Goal: Task Accomplishment & Management: Use online tool/utility

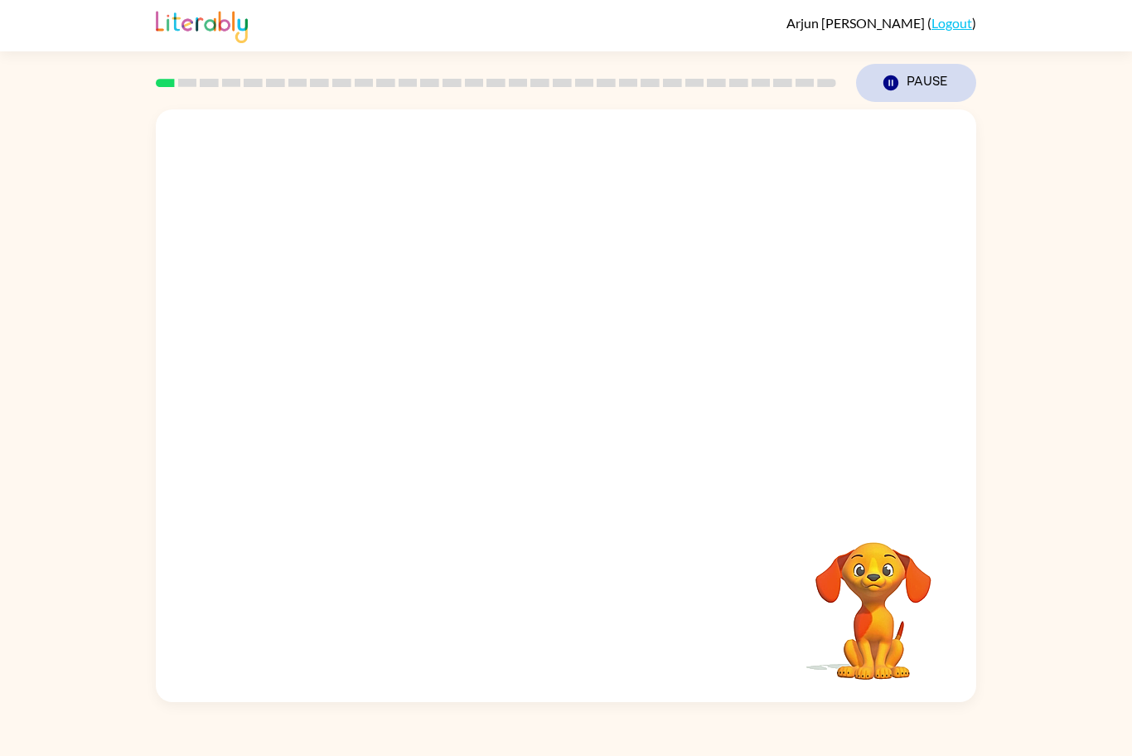
click at [913, 79] on button "Pause Pause" at bounding box center [916, 83] width 120 height 38
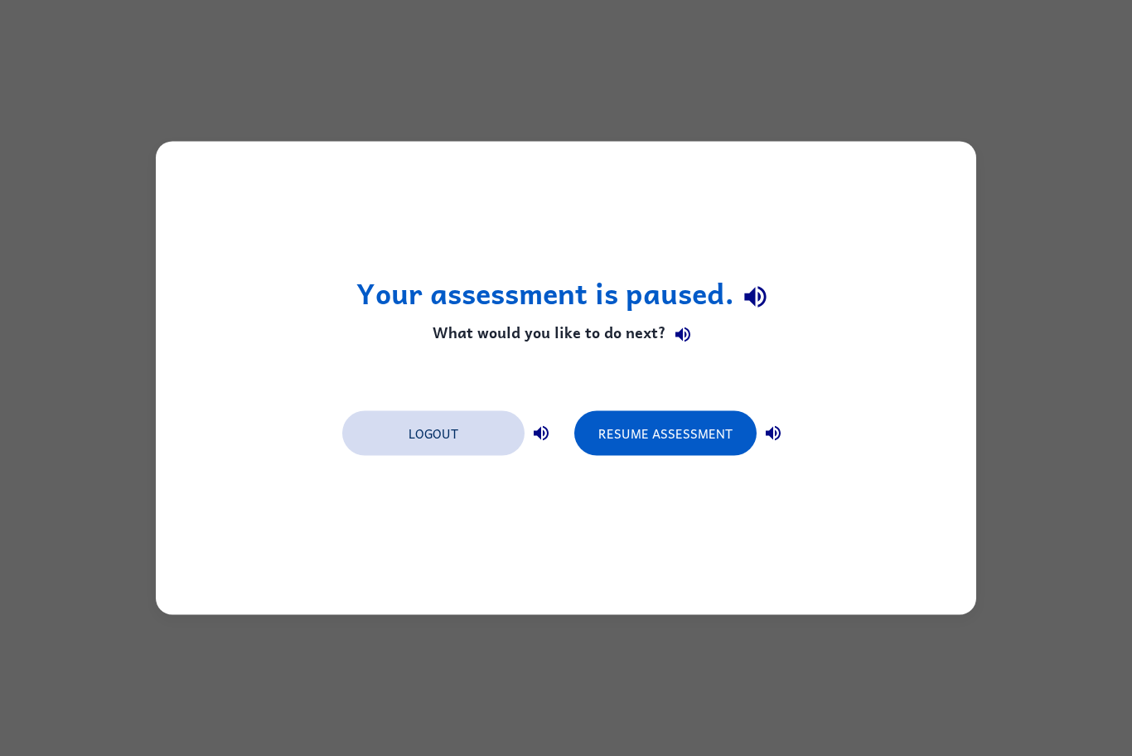
click at [456, 437] on button "Logout" at bounding box center [433, 433] width 182 height 45
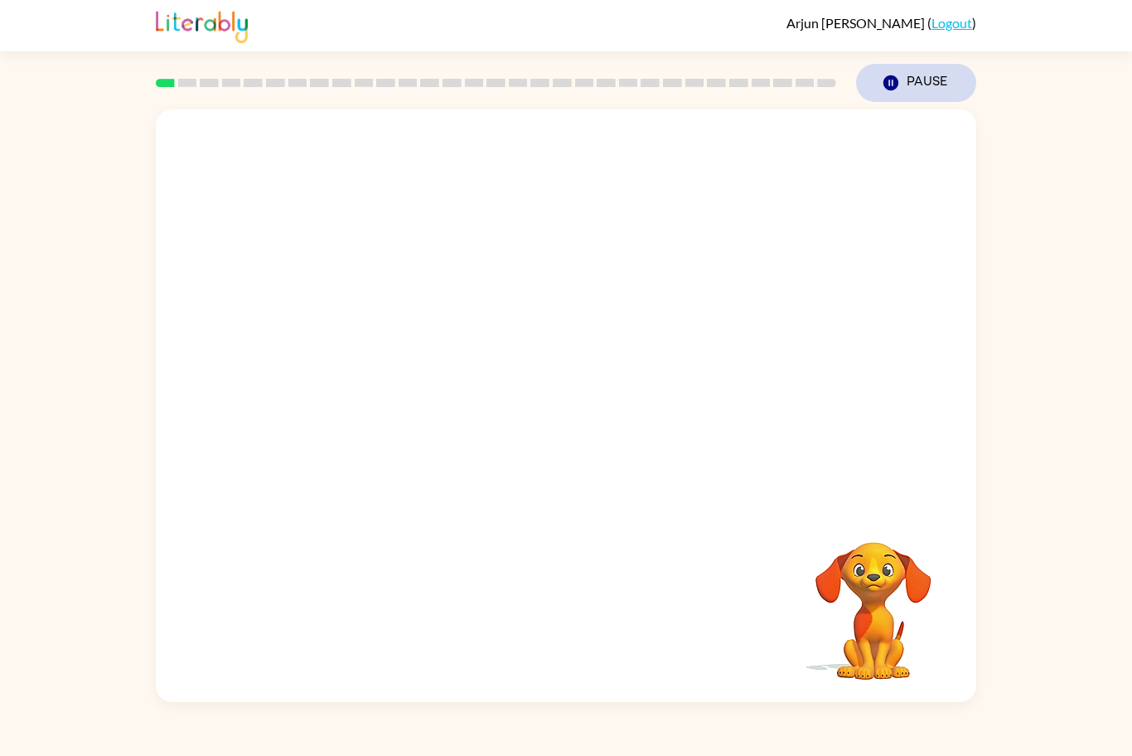
click at [922, 94] on button "Pause Pause" at bounding box center [916, 83] width 120 height 38
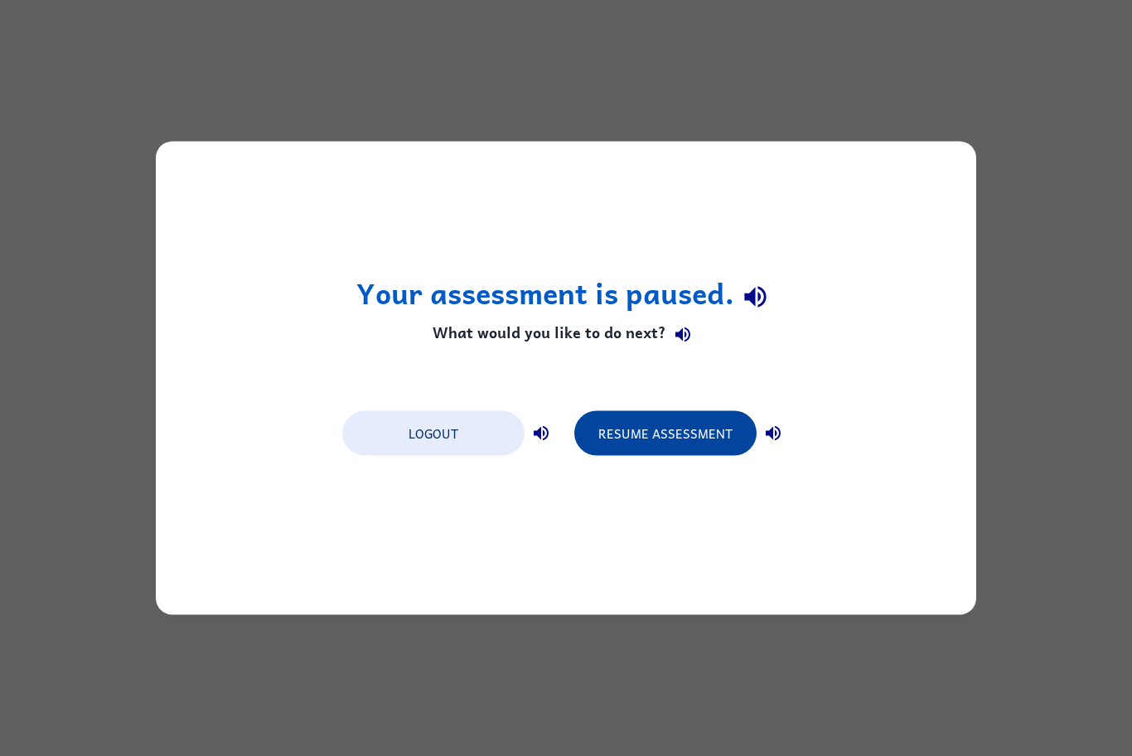
click at [680, 439] on button "Resume Assessment" at bounding box center [665, 433] width 182 height 45
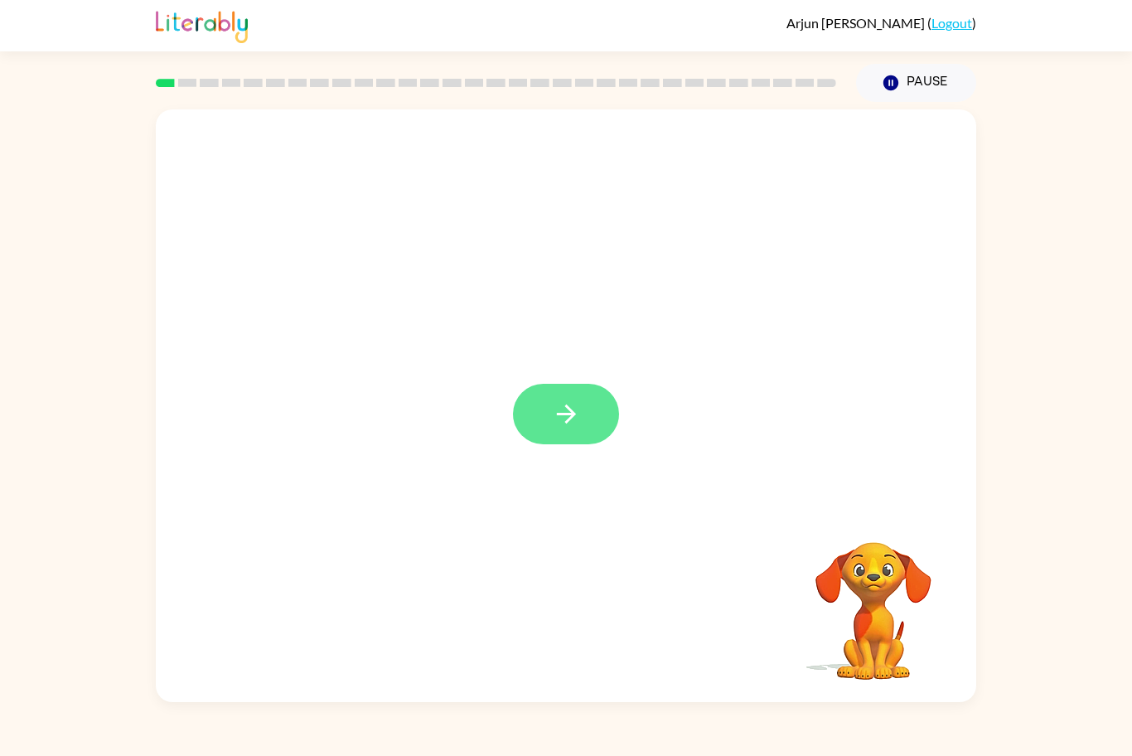
click at [531, 415] on button "button" at bounding box center [566, 414] width 106 height 60
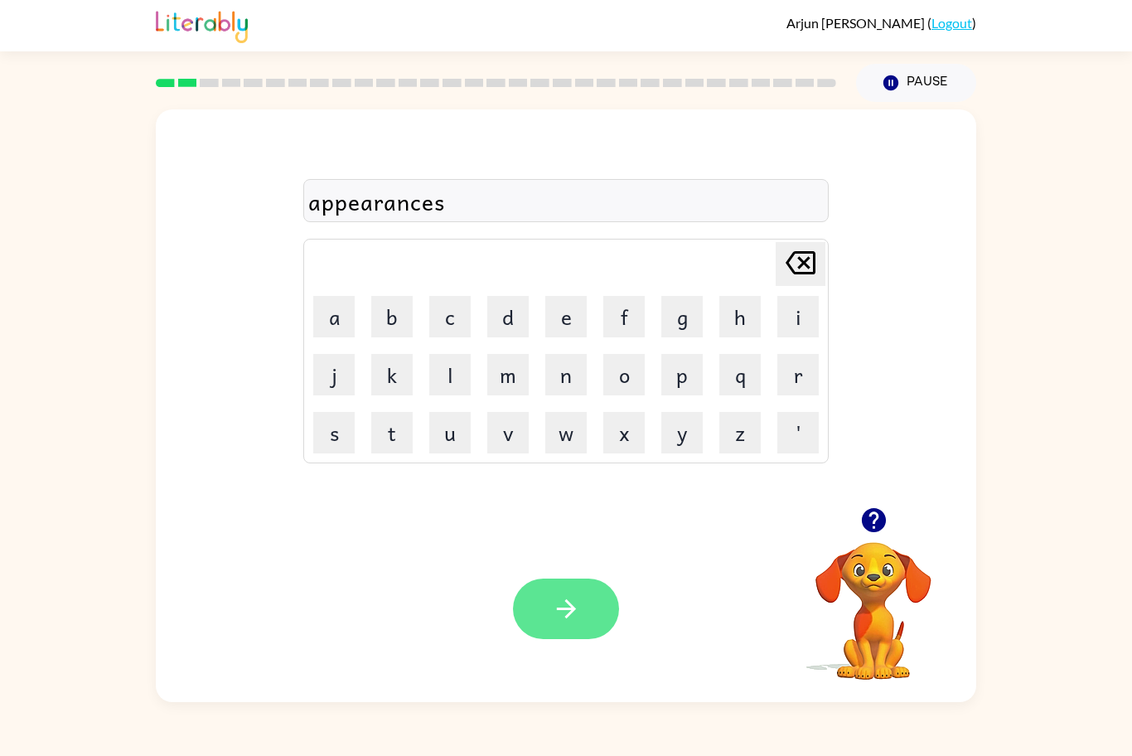
click at [562, 622] on icon "button" at bounding box center [566, 608] width 29 height 29
click at [616, 616] on button "button" at bounding box center [566, 608] width 106 height 60
click at [578, 611] on icon "button" at bounding box center [566, 608] width 29 height 29
click at [564, 629] on button "button" at bounding box center [566, 608] width 106 height 60
click at [539, 637] on div at bounding box center [566, 608] width 106 height 60
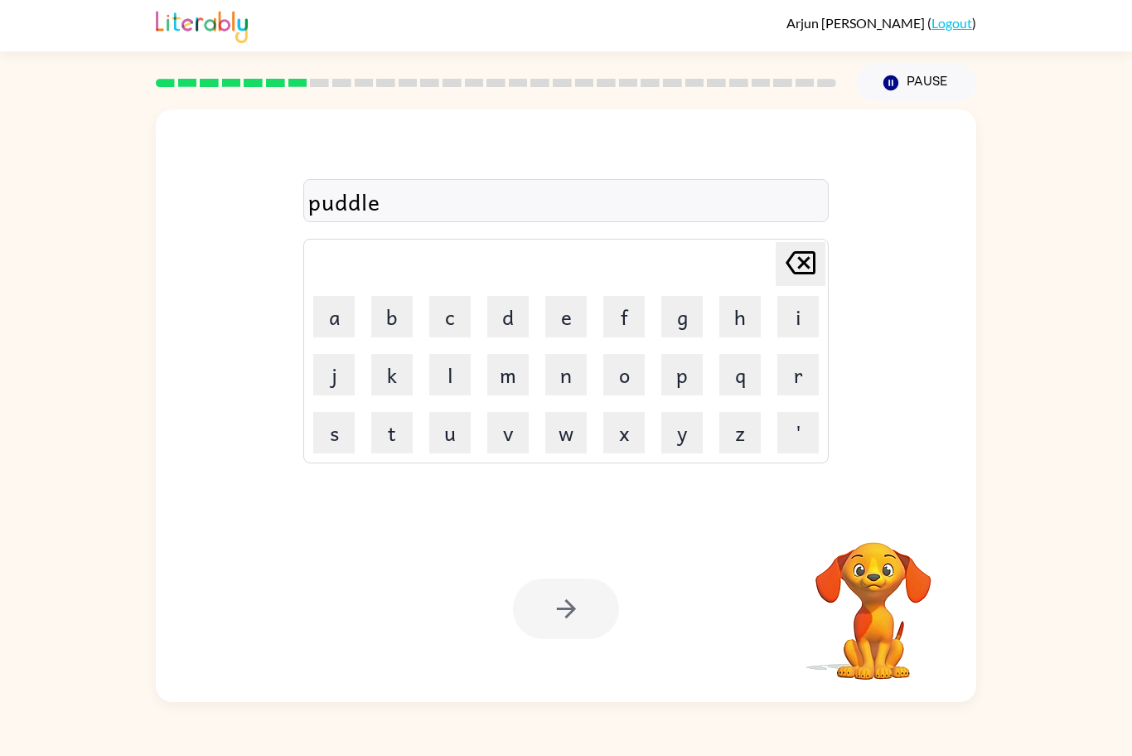
click at [576, 635] on div at bounding box center [566, 608] width 106 height 60
click at [572, 620] on icon "button" at bounding box center [566, 608] width 29 height 29
click at [582, 613] on div at bounding box center [566, 608] width 106 height 60
click at [550, 594] on div at bounding box center [566, 608] width 106 height 60
click at [566, 625] on div at bounding box center [566, 608] width 106 height 60
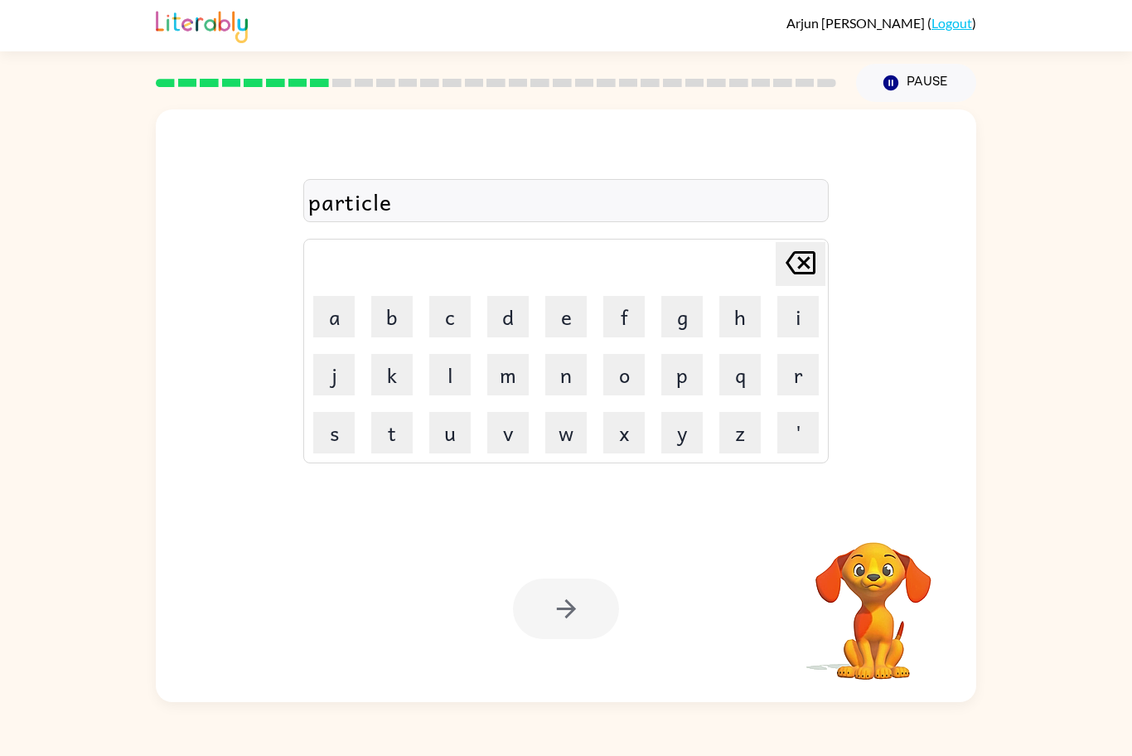
click at [573, 619] on div at bounding box center [566, 608] width 106 height 60
click at [571, 610] on div at bounding box center [566, 608] width 106 height 60
click at [567, 618] on div at bounding box center [566, 608] width 106 height 60
click at [571, 618] on div at bounding box center [566, 608] width 106 height 60
click at [572, 611] on icon "button" at bounding box center [565, 608] width 19 height 19
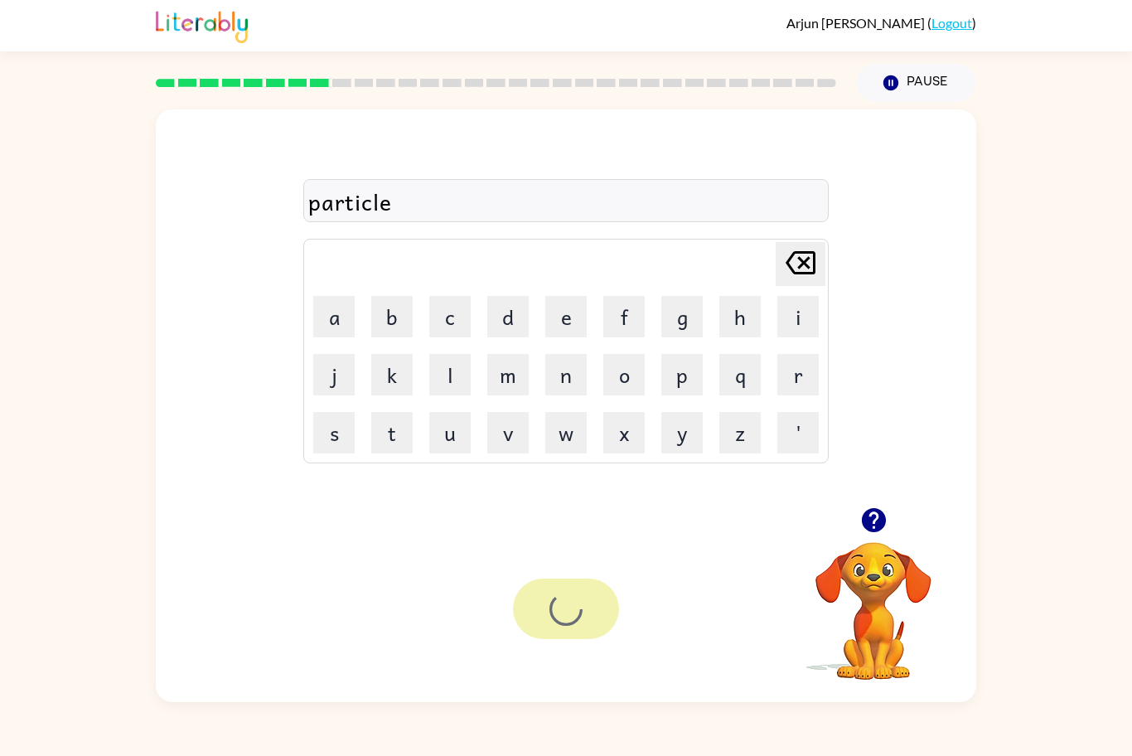
click at [574, 615] on div at bounding box center [566, 608] width 106 height 60
click at [572, 625] on div at bounding box center [566, 608] width 106 height 60
click at [570, 615] on icon "button" at bounding box center [566, 608] width 29 height 29
click at [583, 619] on div at bounding box center [566, 608] width 106 height 60
click at [578, 619] on div at bounding box center [566, 608] width 106 height 60
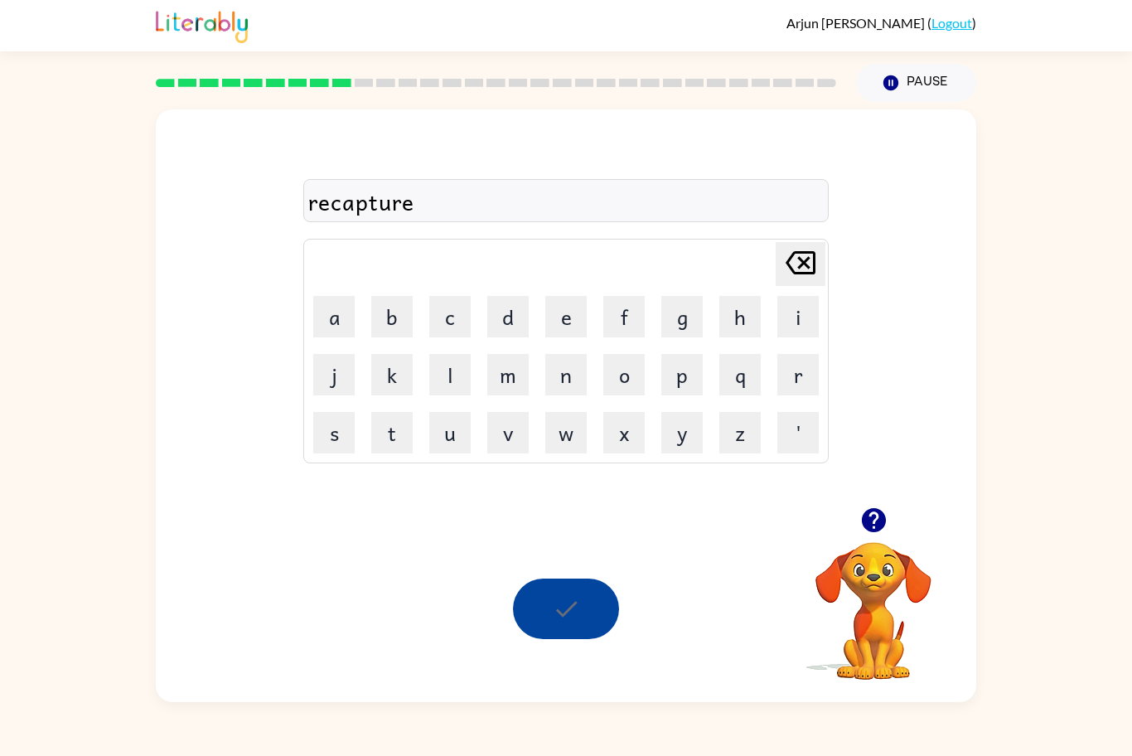
click at [548, 621] on div at bounding box center [566, 608] width 106 height 60
click at [564, 616] on div at bounding box center [566, 608] width 106 height 60
click at [560, 635] on div at bounding box center [566, 608] width 106 height 60
click at [559, 633] on div at bounding box center [566, 608] width 106 height 60
click at [559, 625] on div at bounding box center [566, 608] width 106 height 60
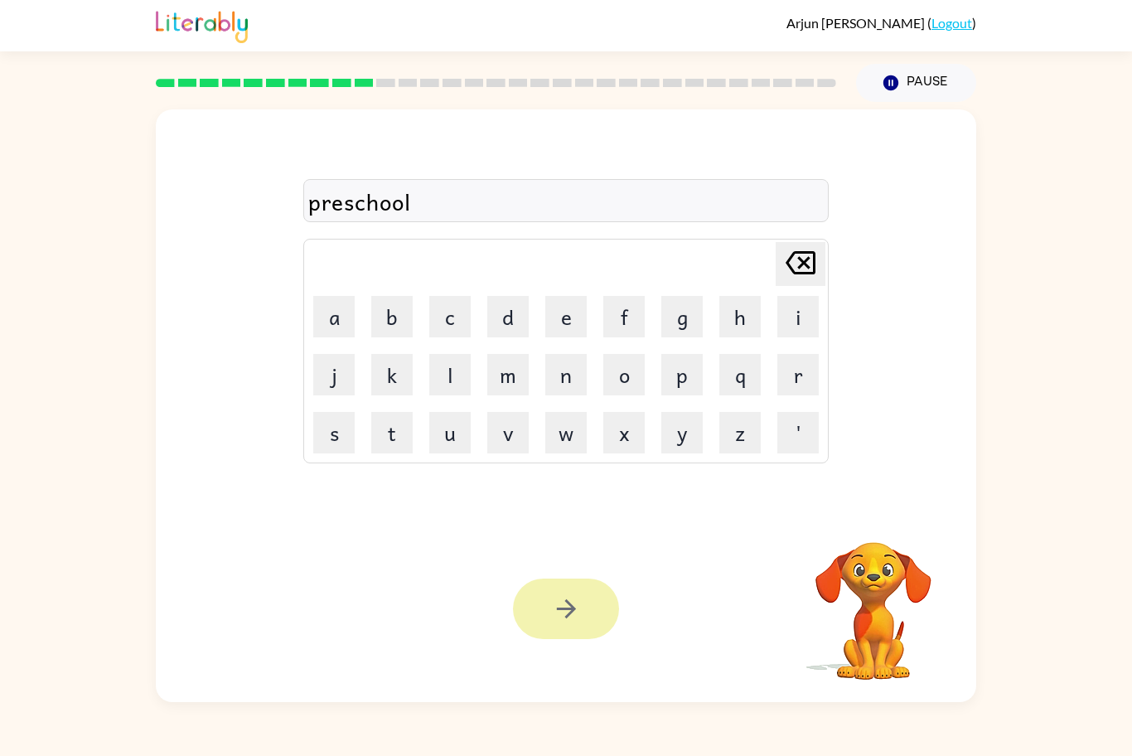
click at [564, 634] on button "button" at bounding box center [566, 608] width 106 height 60
click at [567, 636] on div at bounding box center [566, 608] width 106 height 60
click at [564, 592] on div at bounding box center [566, 608] width 106 height 60
click at [551, 613] on div at bounding box center [566, 608] width 106 height 60
click at [555, 616] on div at bounding box center [566, 608] width 106 height 60
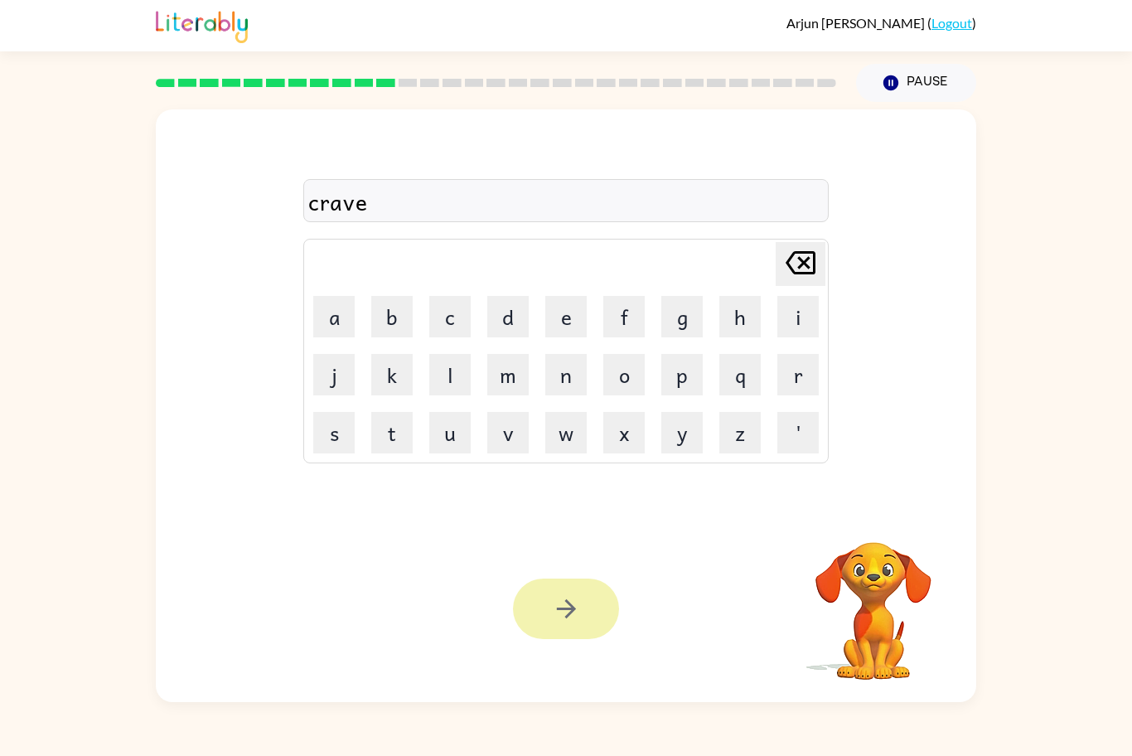
click at [552, 622] on icon "button" at bounding box center [566, 608] width 29 height 29
click at [554, 625] on div at bounding box center [566, 608] width 106 height 60
click at [555, 628] on div at bounding box center [566, 608] width 106 height 60
click at [552, 623] on div at bounding box center [566, 608] width 106 height 60
click at [577, 589] on div at bounding box center [566, 608] width 106 height 60
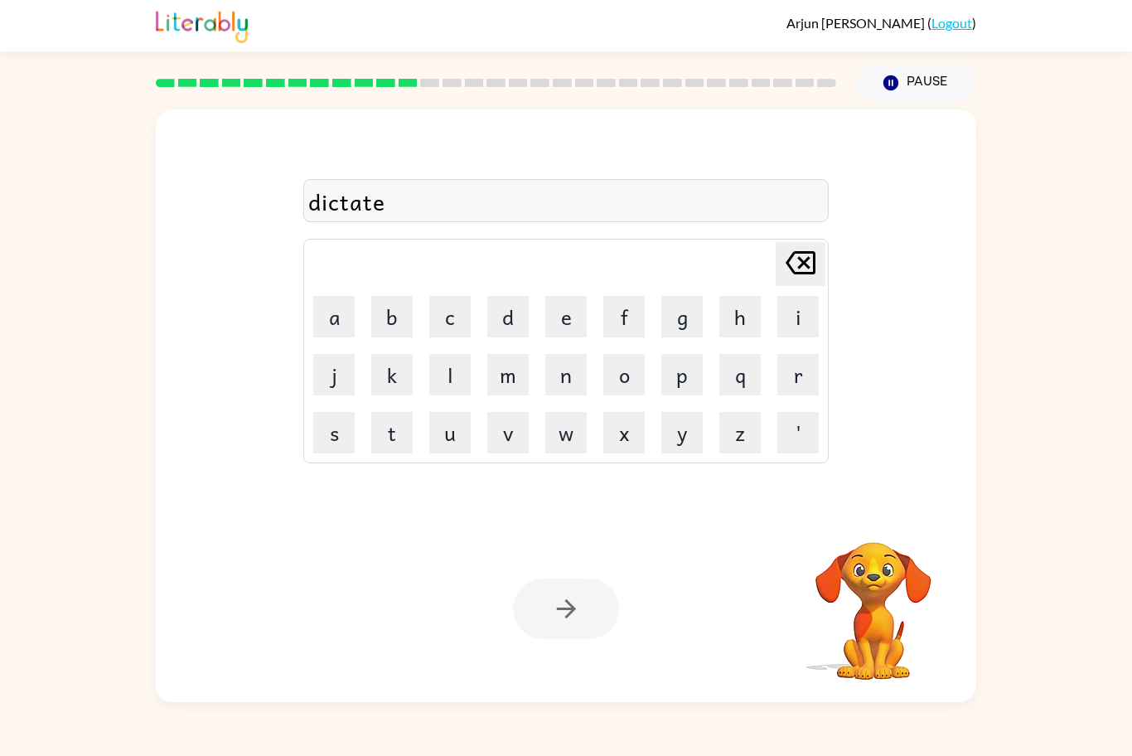
click at [572, 609] on div at bounding box center [566, 608] width 106 height 60
click at [559, 620] on div at bounding box center [566, 608] width 106 height 60
click at [556, 632] on div at bounding box center [566, 608] width 106 height 60
click at [558, 630] on div at bounding box center [566, 608] width 106 height 60
click at [566, 616] on div at bounding box center [566, 608] width 106 height 60
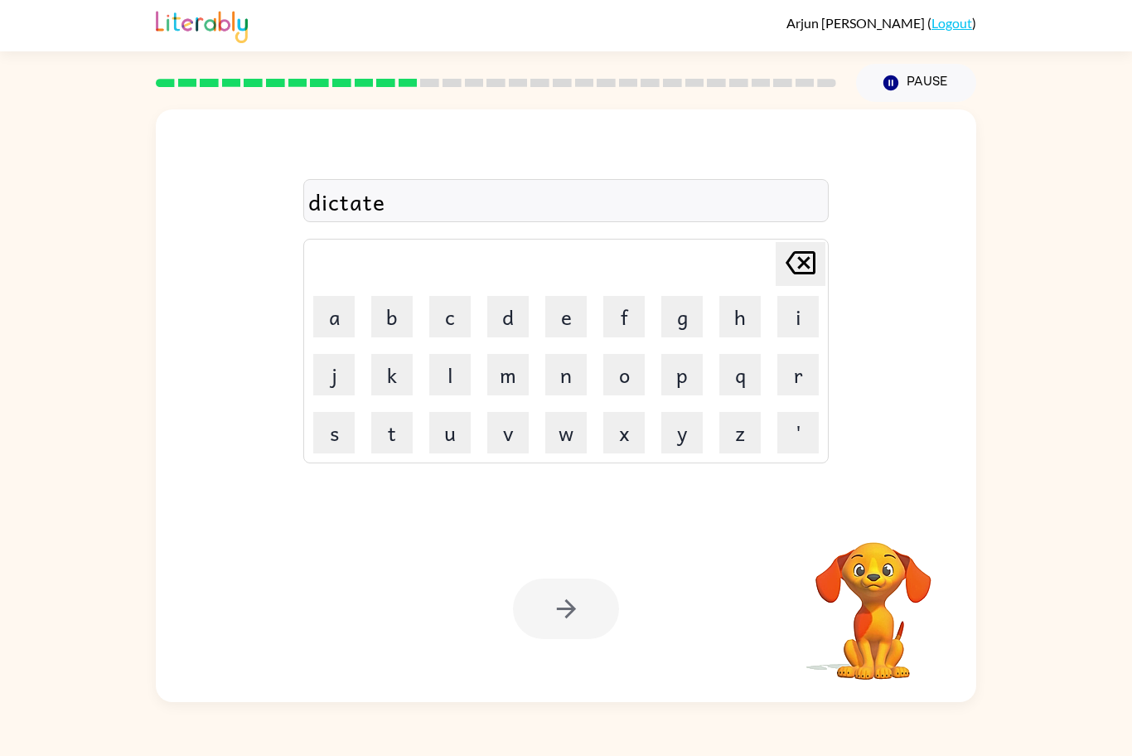
click at [570, 610] on div at bounding box center [566, 608] width 106 height 60
click at [582, 603] on div at bounding box center [566, 608] width 106 height 60
click at [577, 602] on div at bounding box center [566, 608] width 106 height 60
click at [573, 603] on div at bounding box center [566, 608] width 106 height 60
click at [572, 607] on icon "button" at bounding box center [565, 608] width 19 height 19
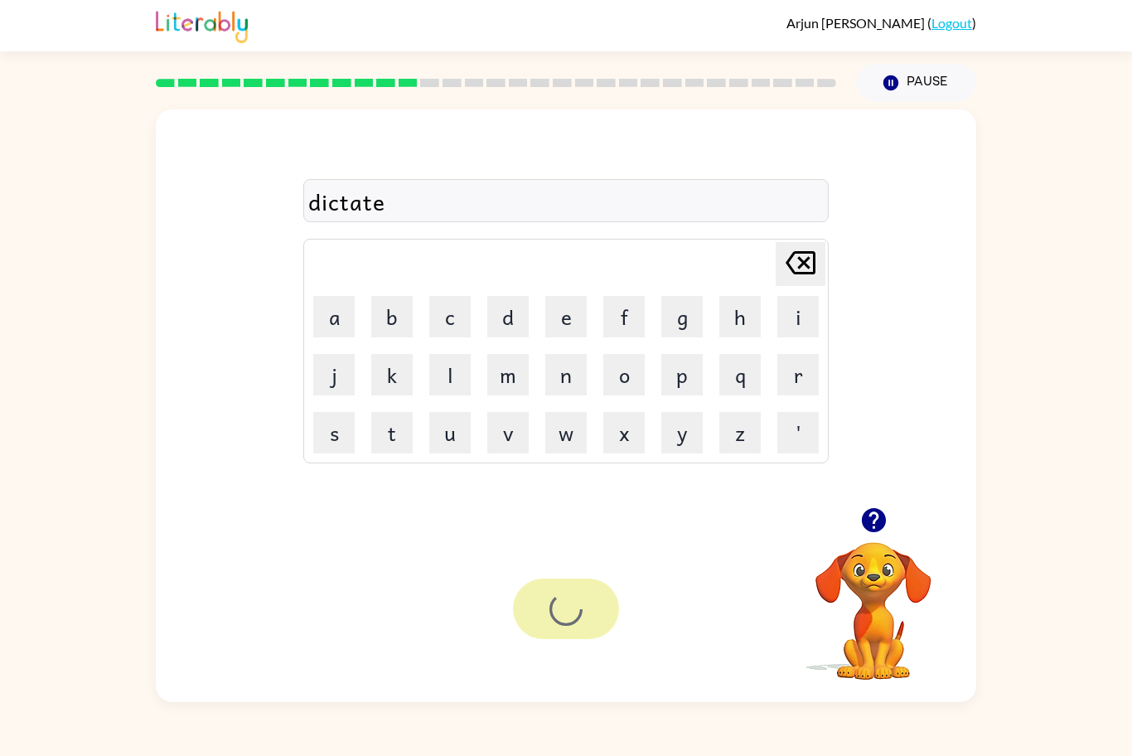
click at [574, 606] on div at bounding box center [566, 608] width 106 height 60
click at [582, 606] on div at bounding box center [566, 608] width 106 height 60
click at [585, 594] on div at bounding box center [566, 608] width 106 height 60
click at [571, 603] on div at bounding box center [566, 608] width 106 height 60
click at [567, 616] on div at bounding box center [566, 608] width 106 height 60
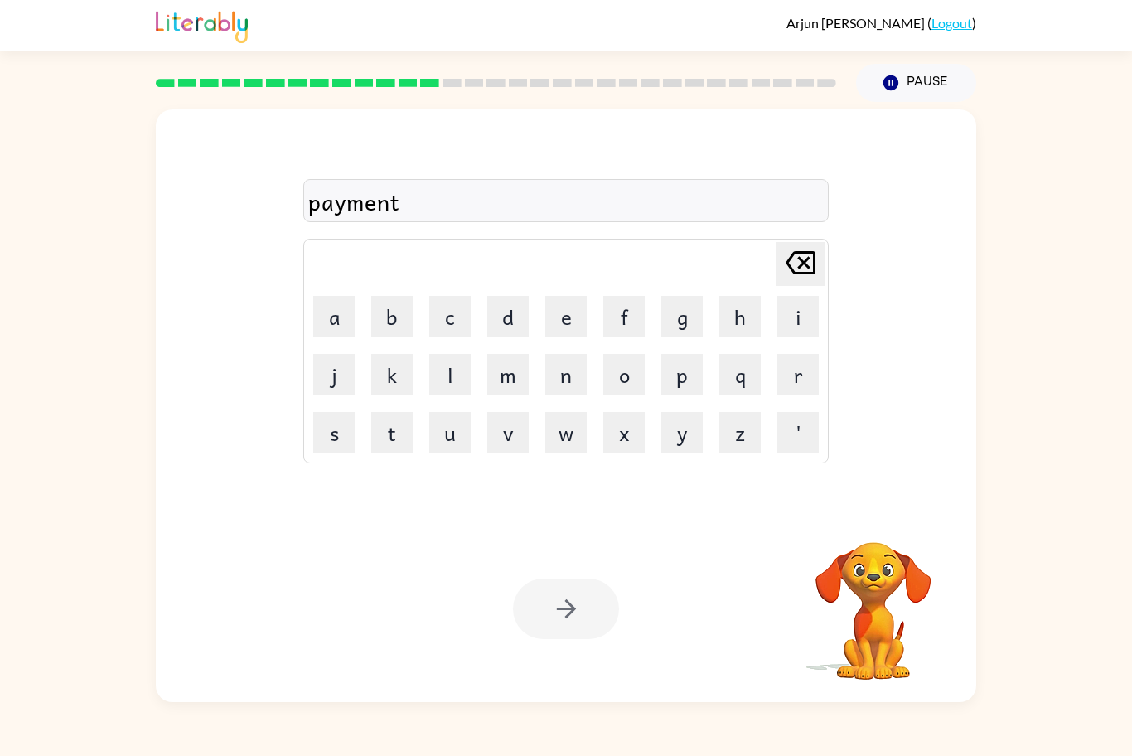
click at [532, 616] on div at bounding box center [566, 608] width 106 height 60
click at [560, 595] on div at bounding box center [566, 608] width 106 height 60
click at [565, 616] on div at bounding box center [566, 608] width 106 height 60
click at [565, 613] on div at bounding box center [566, 608] width 106 height 60
click at [572, 615] on div at bounding box center [566, 608] width 106 height 60
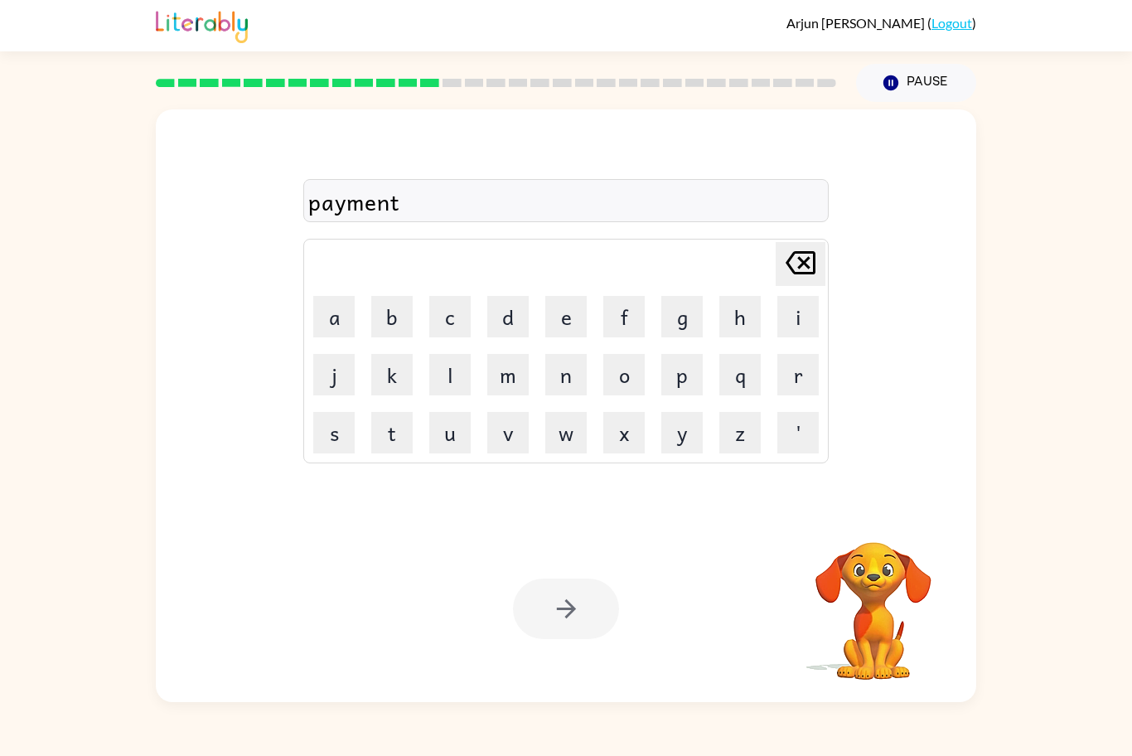
click at [577, 614] on div at bounding box center [566, 608] width 106 height 60
click at [574, 611] on div at bounding box center [566, 608] width 106 height 60
click at [575, 609] on icon "button" at bounding box center [565, 608] width 19 height 19
click at [572, 604] on div at bounding box center [566, 608] width 106 height 60
click at [567, 597] on div at bounding box center [566, 608] width 106 height 60
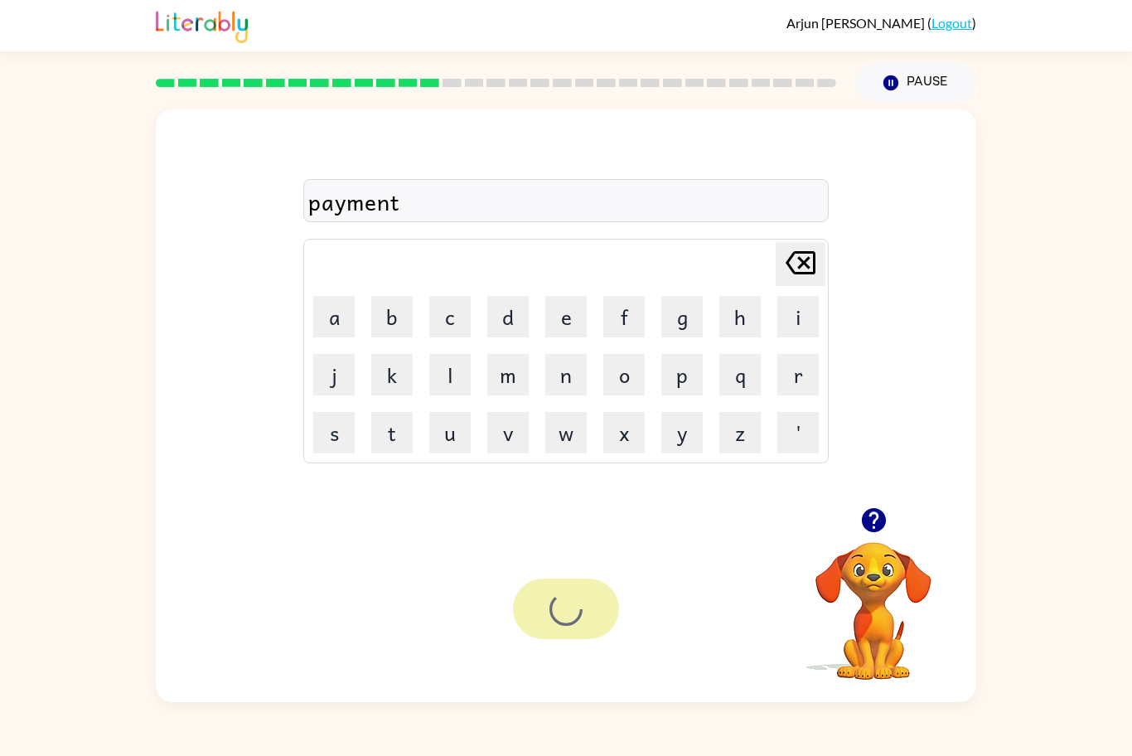
click at [566, 609] on div at bounding box center [566, 608] width 106 height 60
click at [561, 604] on div at bounding box center [566, 608] width 106 height 60
click at [556, 609] on div at bounding box center [566, 608] width 106 height 60
click at [559, 611] on div at bounding box center [566, 608] width 106 height 60
click at [572, 616] on div at bounding box center [566, 608] width 106 height 60
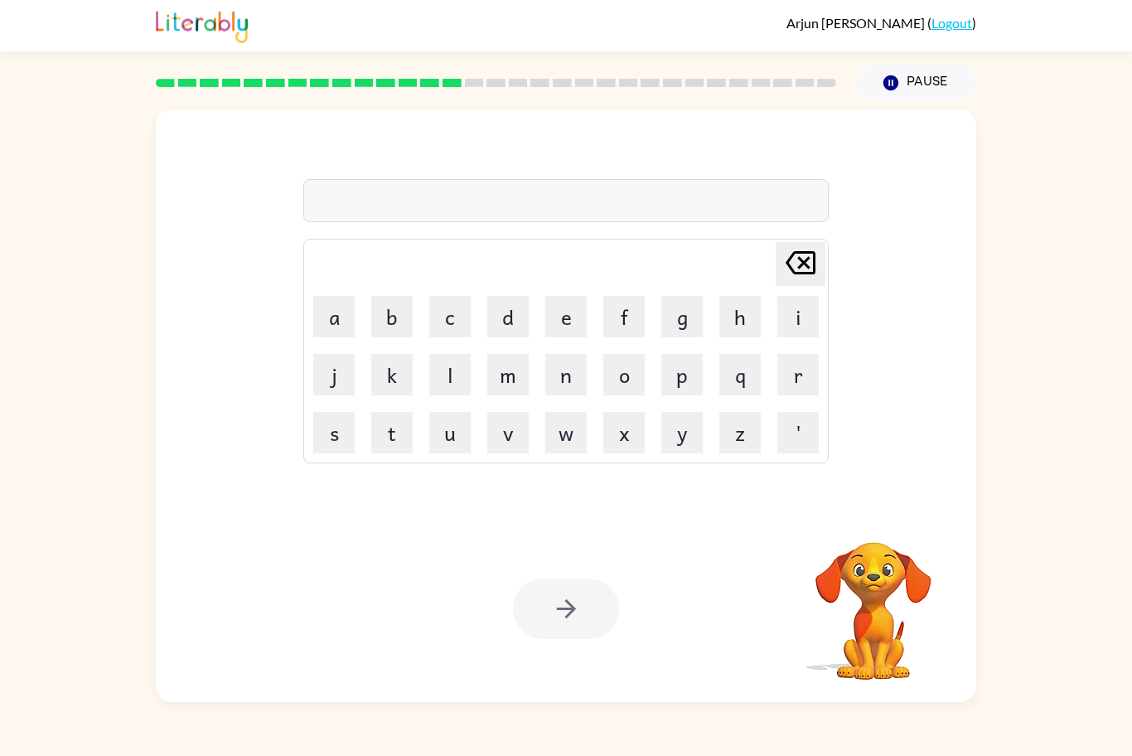
click at [566, 608] on div at bounding box center [566, 608] width 106 height 60
click at [572, 610] on div at bounding box center [566, 608] width 106 height 60
click at [577, 615] on div at bounding box center [566, 608] width 106 height 60
click at [564, 637] on div at bounding box center [566, 608] width 106 height 60
click at [560, 635] on div at bounding box center [566, 608] width 106 height 60
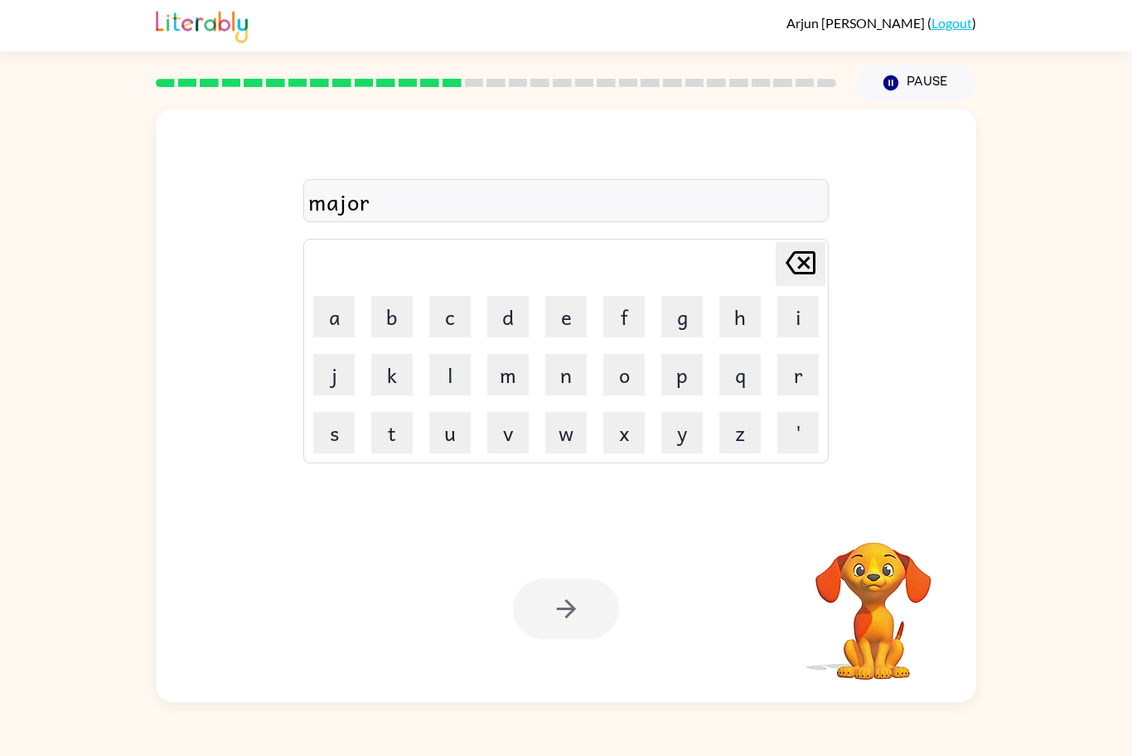
click at [557, 631] on div at bounding box center [566, 608] width 106 height 60
click at [560, 618] on div at bounding box center [566, 608] width 106 height 60
click at [554, 611] on div at bounding box center [566, 608] width 106 height 60
click at [557, 607] on div at bounding box center [566, 608] width 106 height 60
click at [548, 603] on div at bounding box center [566, 608] width 106 height 60
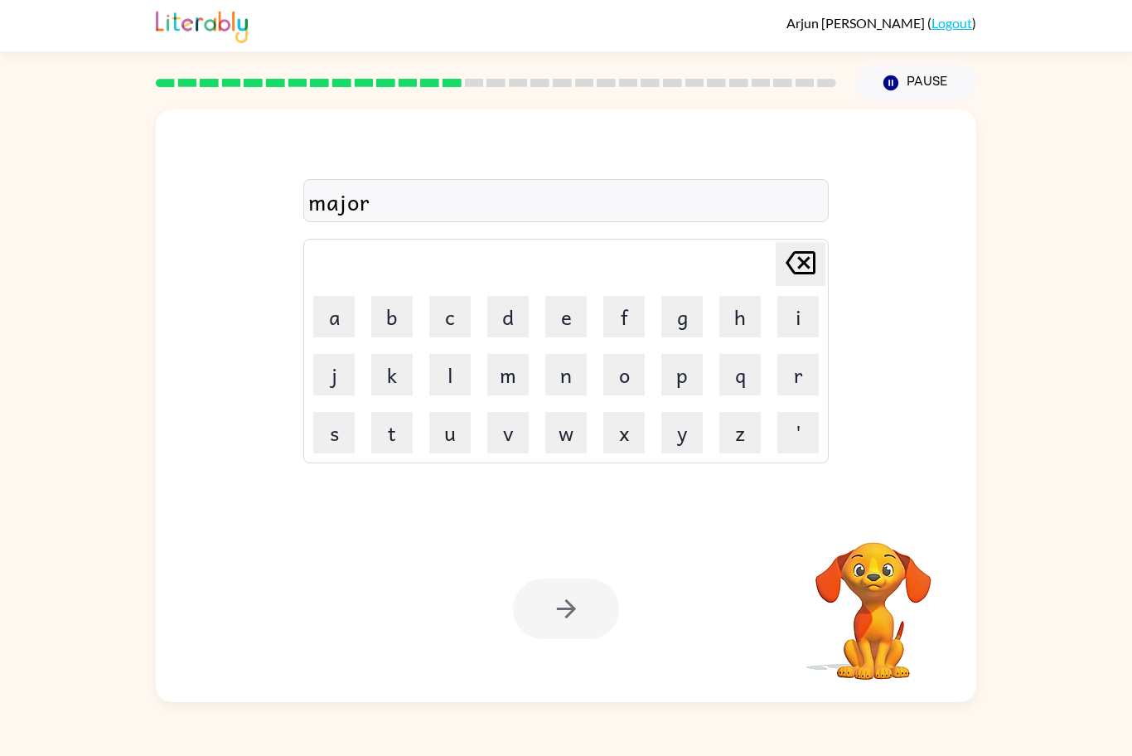
click at [553, 598] on div at bounding box center [566, 608] width 106 height 60
click at [558, 601] on icon "button" at bounding box center [566, 608] width 29 height 29
click at [553, 595] on div at bounding box center [566, 608] width 106 height 60
click at [553, 591] on div at bounding box center [566, 608] width 106 height 60
click at [553, 586] on div at bounding box center [566, 608] width 106 height 60
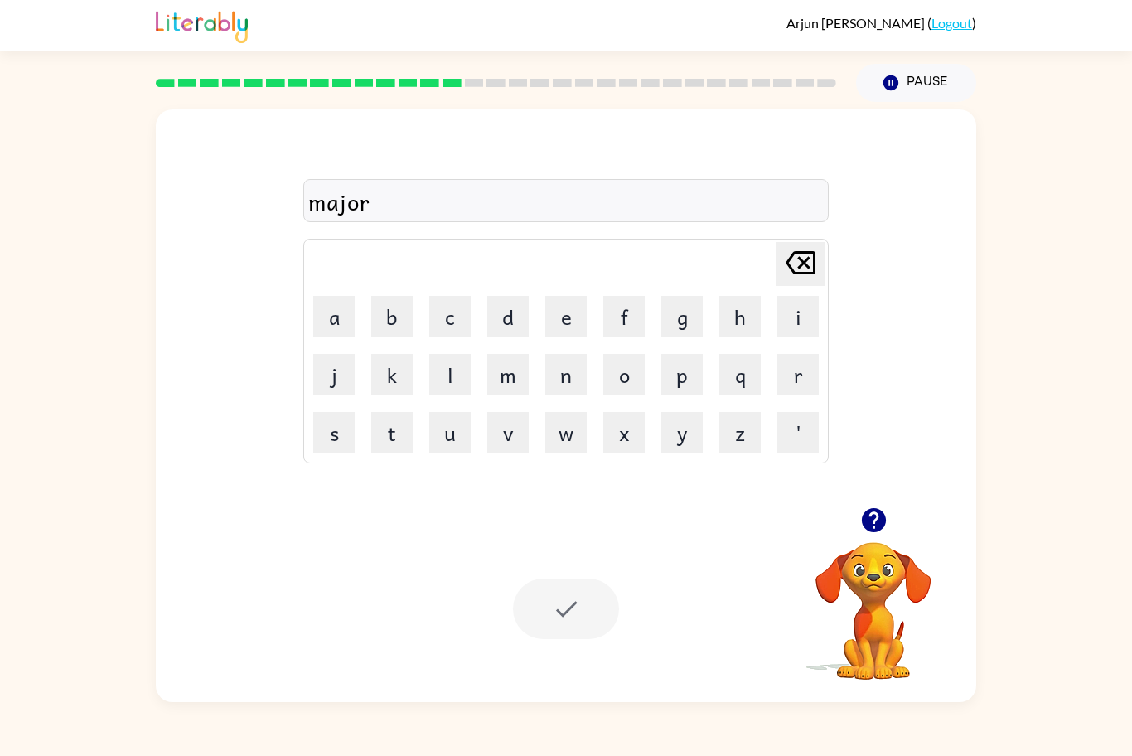
click at [561, 595] on div at bounding box center [566, 608] width 106 height 60
click at [564, 596] on div at bounding box center [566, 608] width 106 height 60
click at [541, 577] on div "Your browser must support playing .mp4 files to use Literably. Please try using…" at bounding box center [566, 608] width 820 height 186
click at [558, 606] on div at bounding box center [566, 608] width 106 height 60
click at [575, 620] on div at bounding box center [566, 608] width 106 height 60
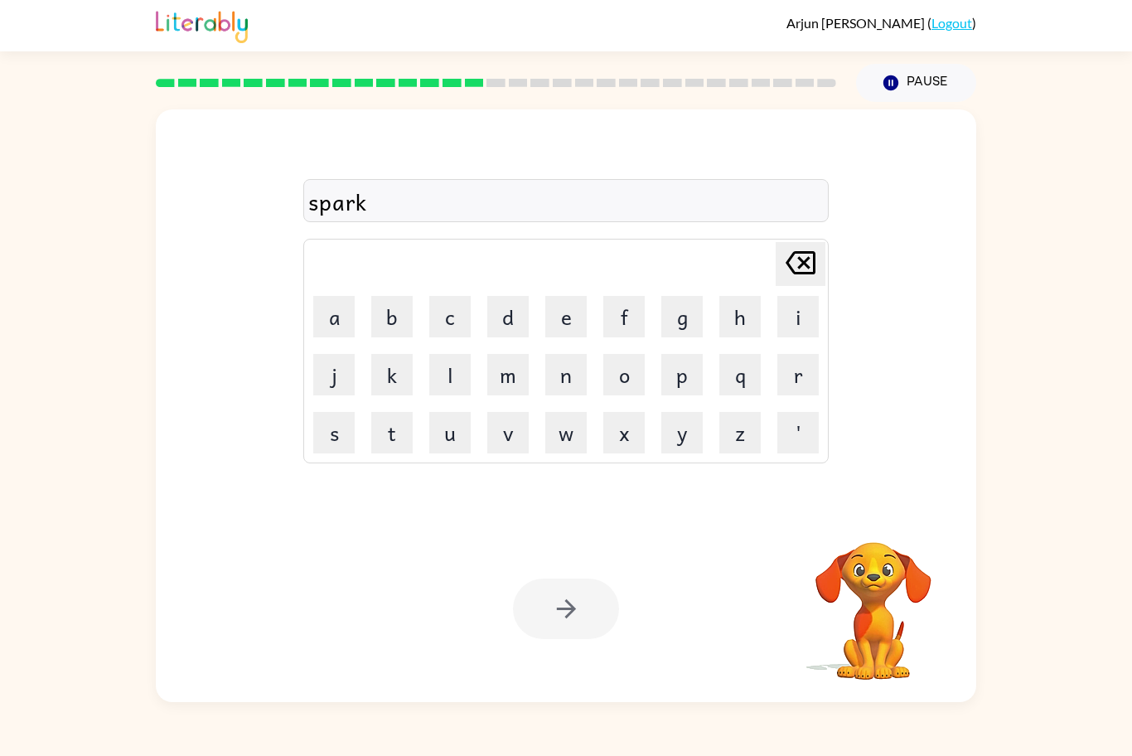
click at [581, 634] on div at bounding box center [566, 608] width 106 height 60
click at [574, 630] on div at bounding box center [566, 608] width 106 height 60
click at [577, 637] on div at bounding box center [566, 608] width 106 height 60
click at [582, 654] on div "Your browser must support playing .mp4 files to use Literably. Please try using…" at bounding box center [566, 608] width 820 height 186
click at [581, 653] on div "Your browser must support playing .mp4 files to use Literably. Please try using…" at bounding box center [566, 608] width 820 height 186
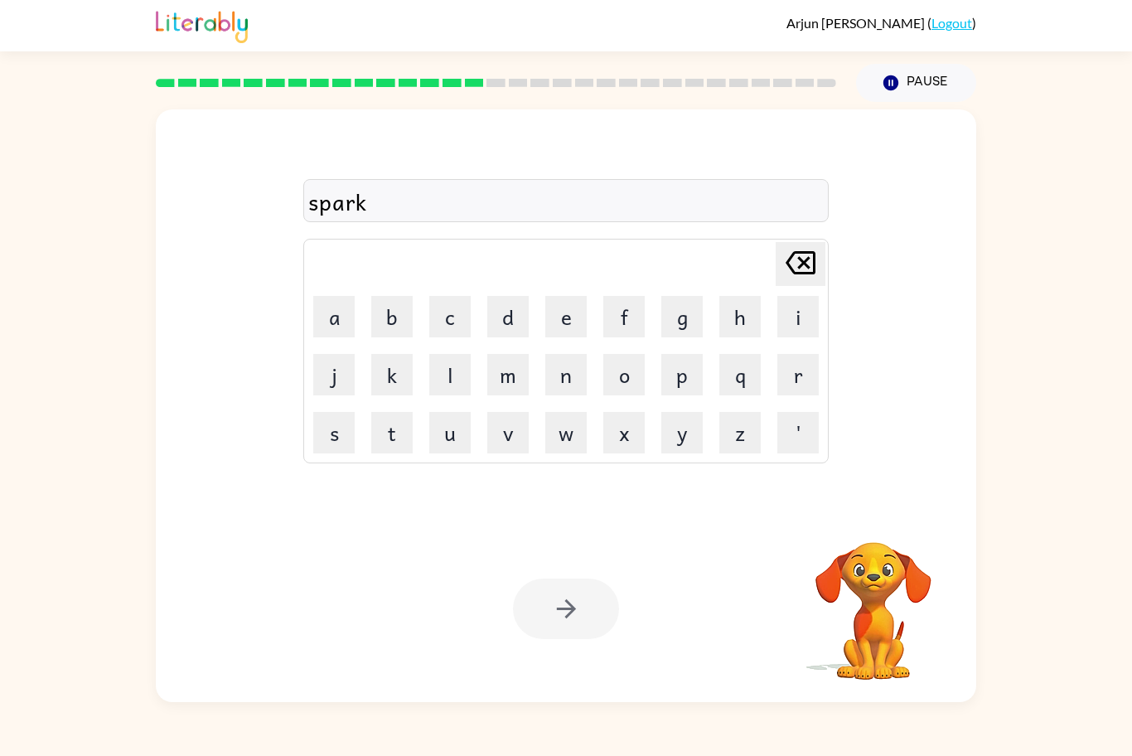
click at [583, 644] on div "Your browser must support playing .mp4 files to use Literably. Please try using…" at bounding box center [566, 608] width 820 height 186
click at [594, 651] on div "Your browser must support playing .mp4 files to use Literably. Please try using…" at bounding box center [566, 608] width 820 height 186
click at [587, 654] on div "Your browser must support playing .mp4 files to use Literably. Please try using…" at bounding box center [566, 608] width 820 height 186
click at [586, 653] on div "Your browser must support playing .mp4 files to use Literably. Please try using…" at bounding box center [566, 608] width 820 height 186
click at [588, 638] on button "button" at bounding box center [566, 608] width 106 height 60
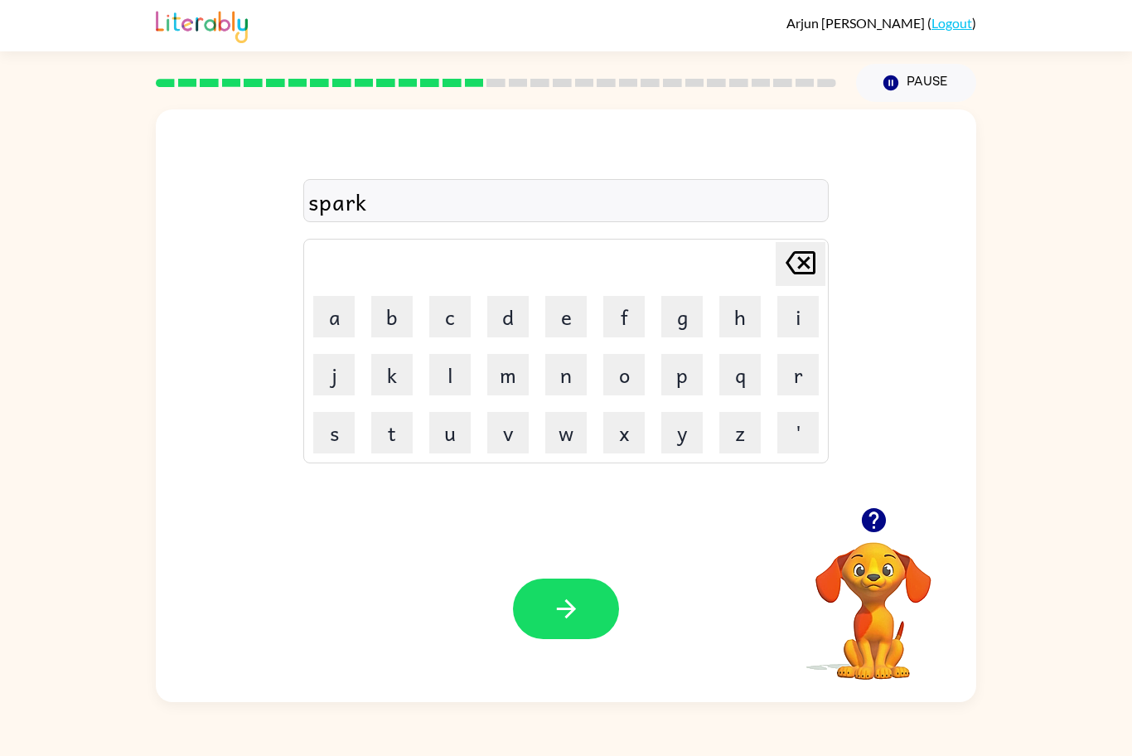
click at [590, 625] on div at bounding box center [566, 608] width 106 height 60
click at [591, 617] on div at bounding box center [566, 608] width 106 height 60
click at [559, 602] on div at bounding box center [566, 608] width 106 height 60
click at [556, 615] on div at bounding box center [566, 608] width 106 height 60
click at [574, 649] on div "Your browser must support playing .mp4 files to use Literably. Please try using…" at bounding box center [566, 608] width 820 height 186
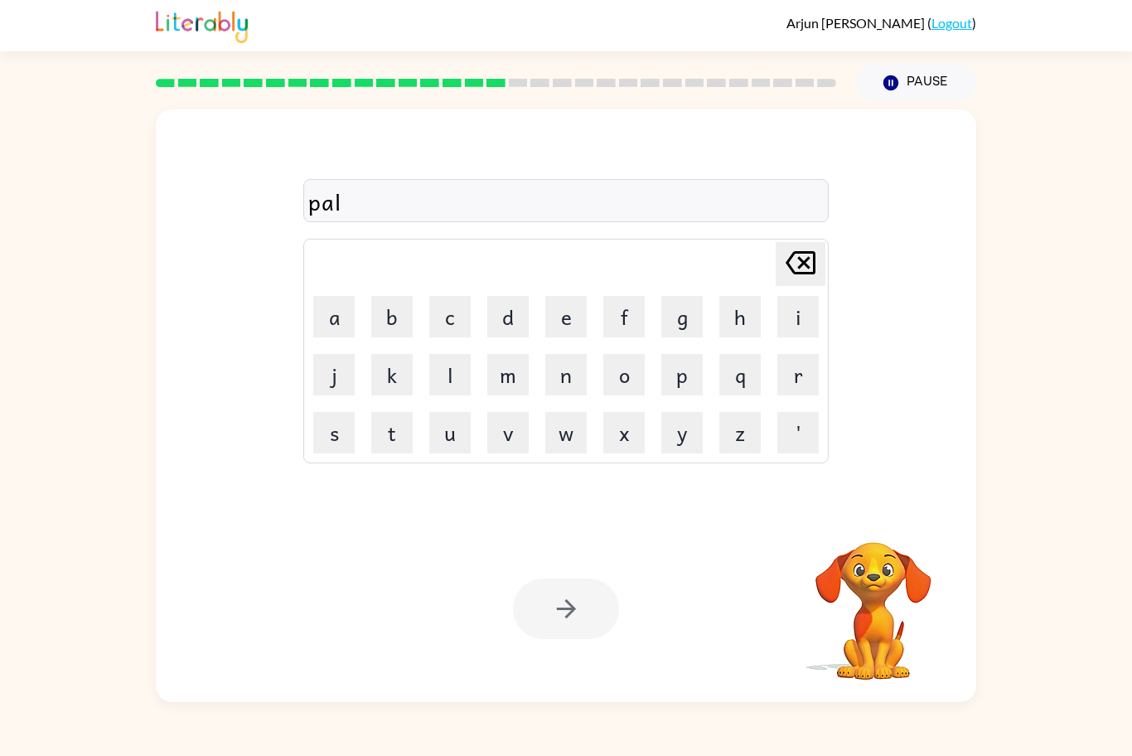
click at [554, 629] on div at bounding box center [566, 608] width 106 height 60
click at [565, 610] on div at bounding box center [566, 608] width 106 height 60
click at [572, 591] on div at bounding box center [566, 608] width 106 height 60
click at [558, 616] on div at bounding box center [566, 608] width 106 height 60
click at [535, 634] on div at bounding box center [566, 608] width 106 height 60
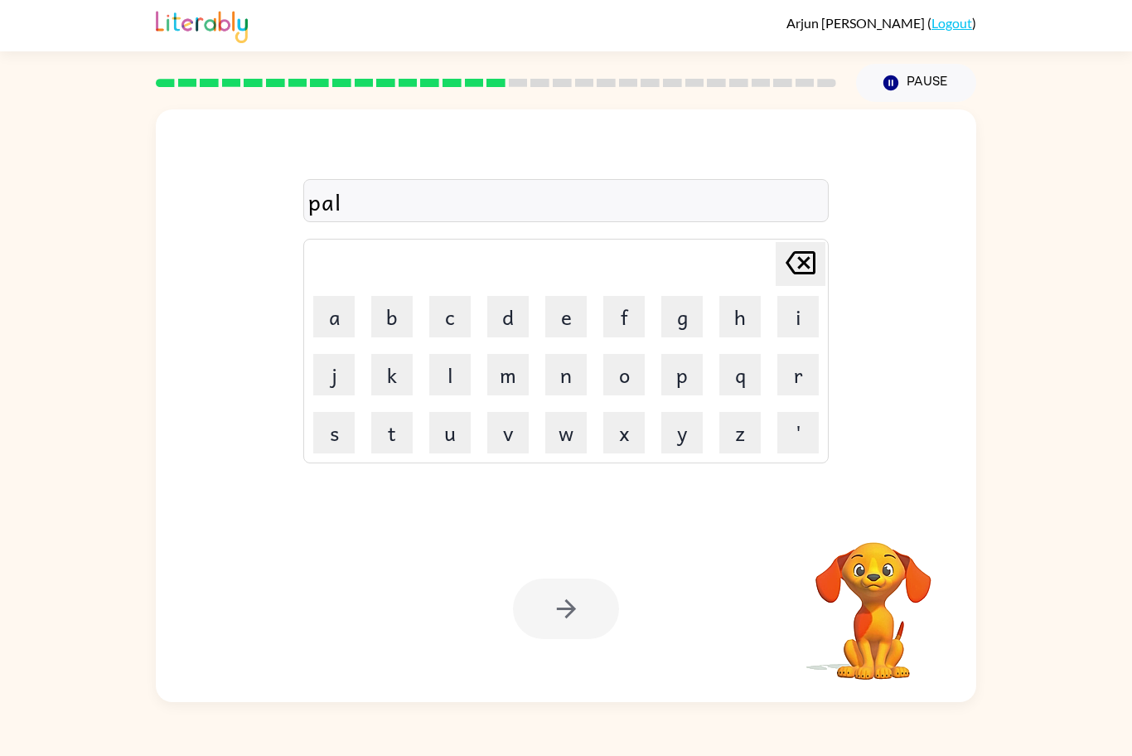
click at [540, 625] on div at bounding box center [566, 608] width 106 height 60
click at [544, 620] on div at bounding box center [566, 608] width 106 height 60
click at [549, 620] on div at bounding box center [566, 608] width 106 height 60
click at [548, 622] on div at bounding box center [566, 608] width 106 height 60
click at [548, 625] on div at bounding box center [566, 608] width 106 height 60
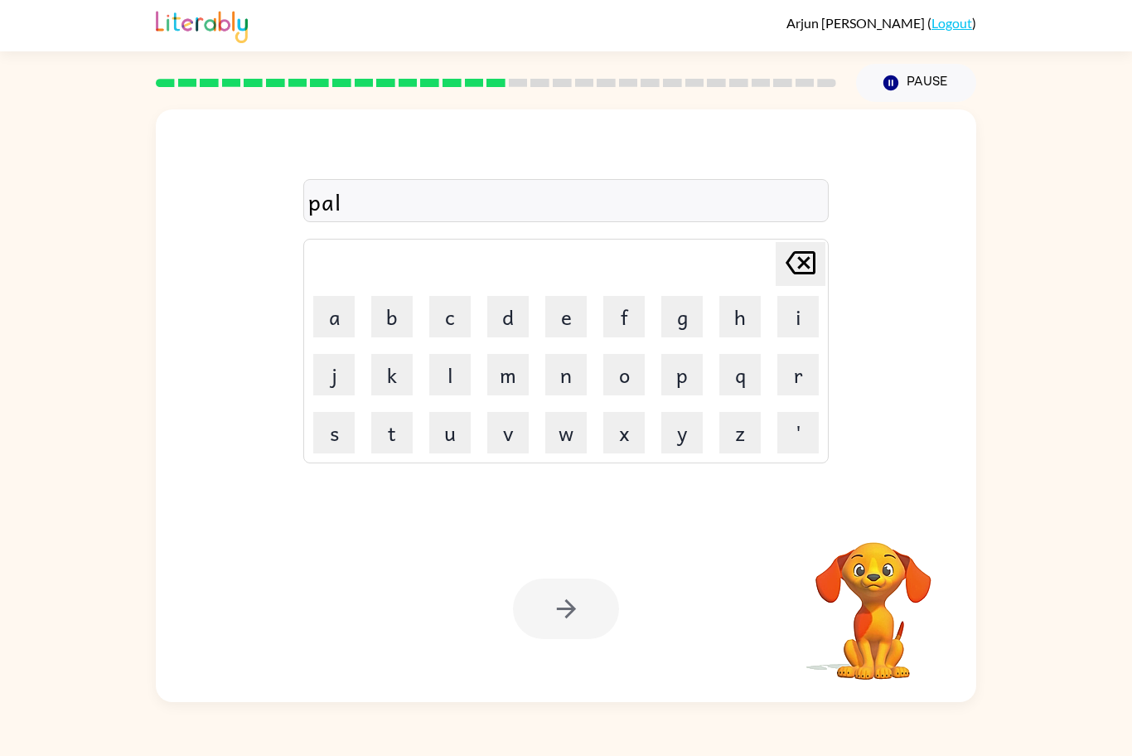
click at [543, 622] on div at bounding box center [566, 608] width 106 height 60
click at [543, 630] on div at bounding box center [566, 608] width 106 height 60
click at [552, 625] on div at bounding box center [566, 608] width 106 height 60
click at [553, 625] on button "button" at bounding box center [566, 608] width 106 height 60
click at [558, 616] on div at bounding box center [566, 608] width 106 height 60
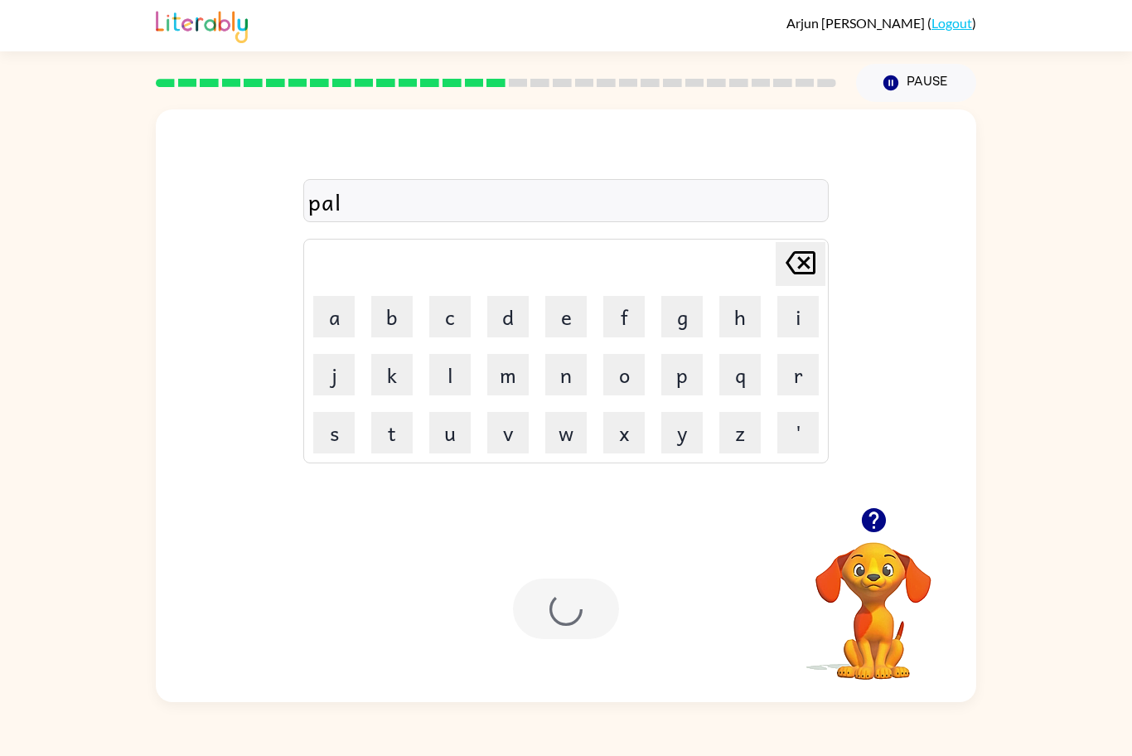
click at [553, 601] on div at bounding box center [566, 608] width 106 height 60
click at [601, 639] on div at bounding box center [566, 608] width 106 height 60
click at [346, 221] on div "spinnning" at bounding box center [565, 200] width 525 height 43
click at [356, 205] on div "spinnning" at bounding box center [565, 201] width 515 height 35
click at [602, 626] on button "button" at bounding box center [566, 608] width 106 height 60
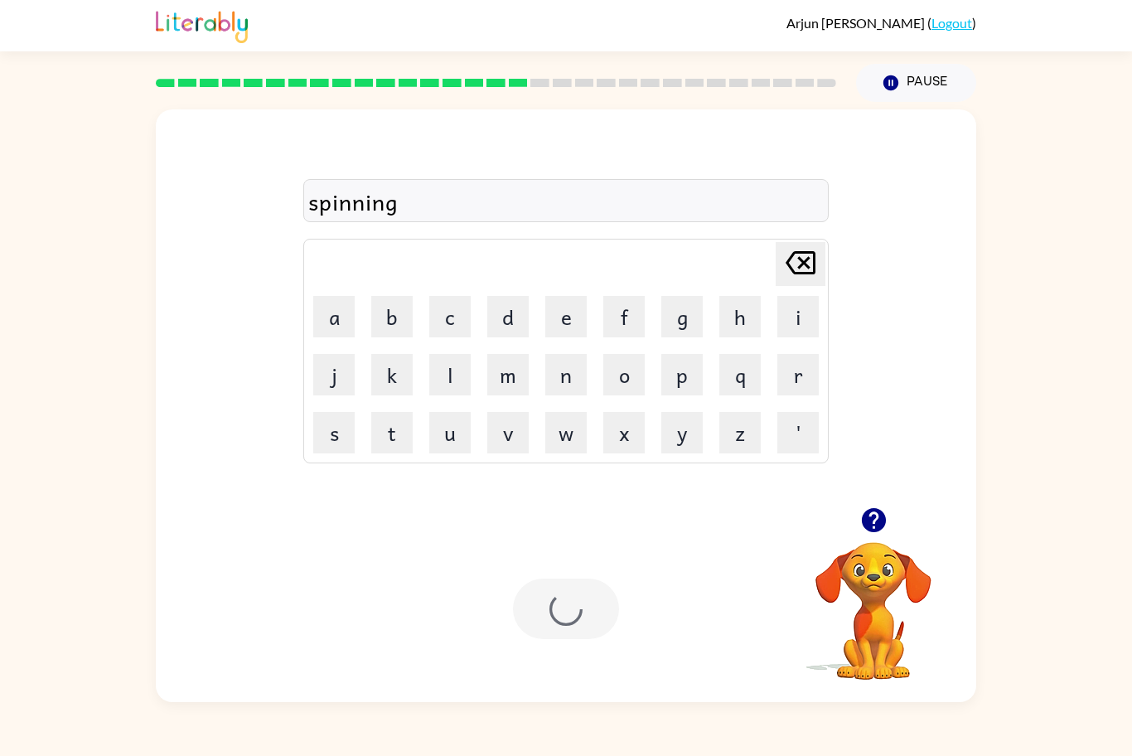
click at [574, 605] on div at bounding box center [566, 608] width 106 height 60
click at [555, 601] on icon "button" at bounding box center [566, 608] width 29 height 29
click at [570, 605] on div at bounding box center [566, 608] width 106 height 60
click at [566, 613] on div at bounding box center [566, 608] width 106 height 60
click at [662, 193] on div "grumpiest" at bounding box center [565, 201] width 515 height 35
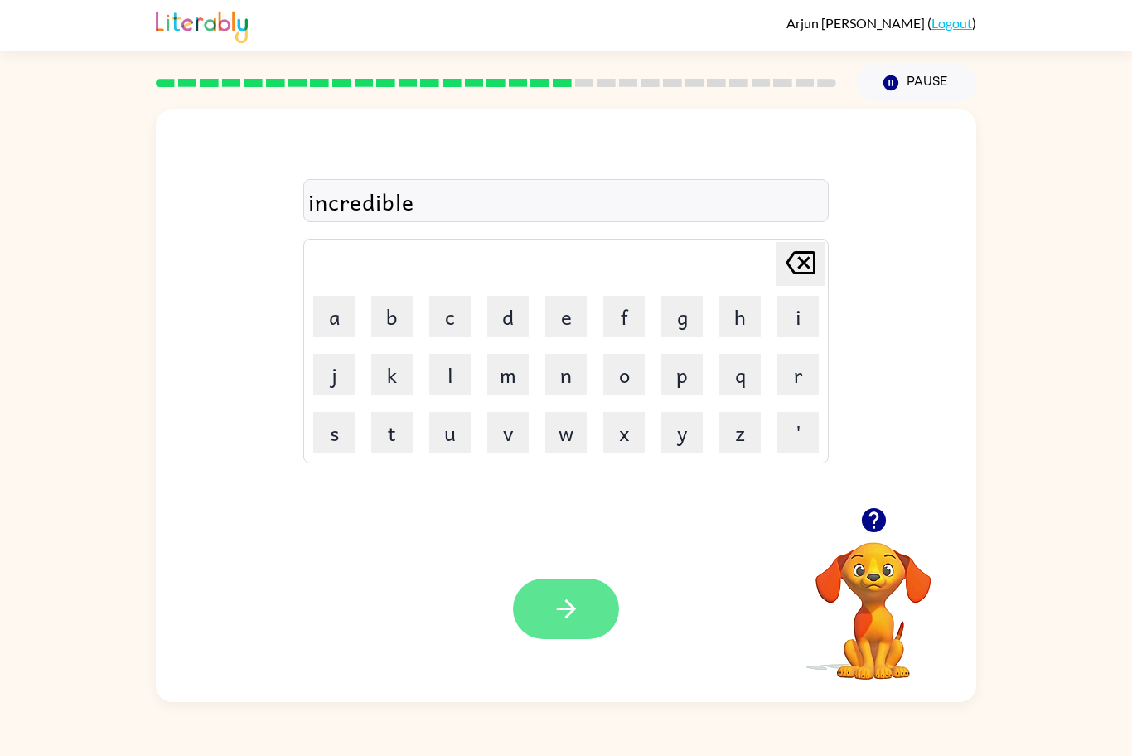
click at [563, 615] on icon "button" at bounding box center [566, 608] width 29 height 29
click at [878, 519] on icon "button" at bounding box center [873, 520] width 24 height 24
click at [558, 654] on div "Your browser must support playing .mp4 files to use Literably. Please try using…" at bounding box center [566, 608] width 820 height 186
click at [568, 616] on icon "button" at bounding box center [566, 608] width 29 height 29
